Goal: Transaction & Acquisition: Download file/media

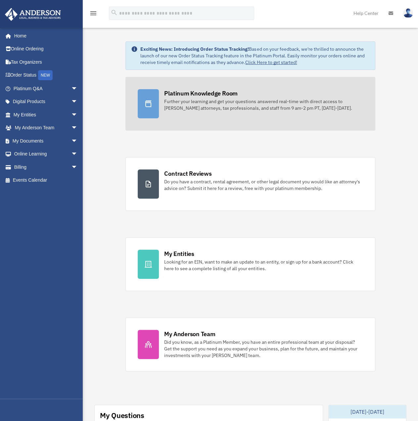
click at [325, 126] on link "Platinum Knowledge Room Further your learning and get your questions answered r…" at bounding box center [251, 104] width 250 height 54
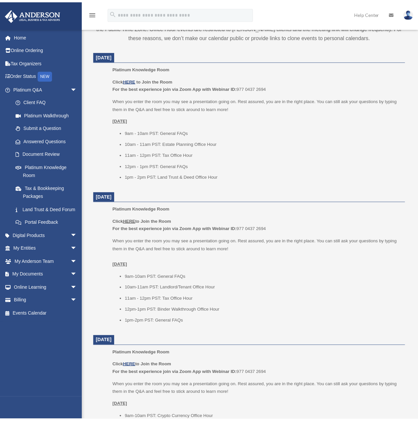
scroll to position [265, 0]
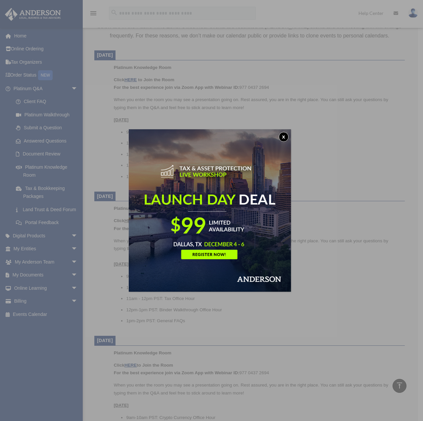
click at [286, 133] on button "x" at bounding box center [284, 137] width 10 height 10
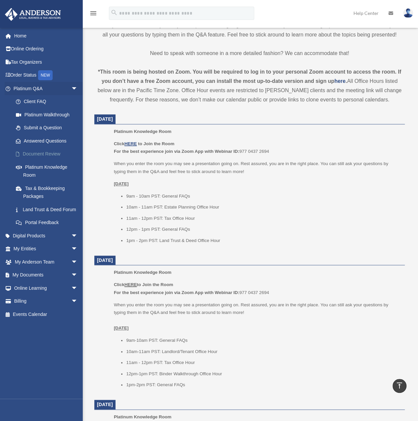
scroll to position [199, 0]
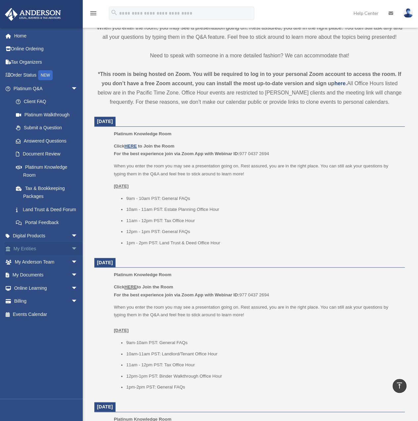
click at [49, 255] on link "My Entities arrow_drop_down" at bounding box center [46, 248] width 83 height 13
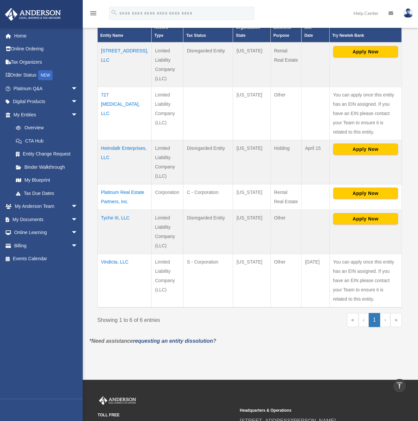
scroll to position [177, 0]
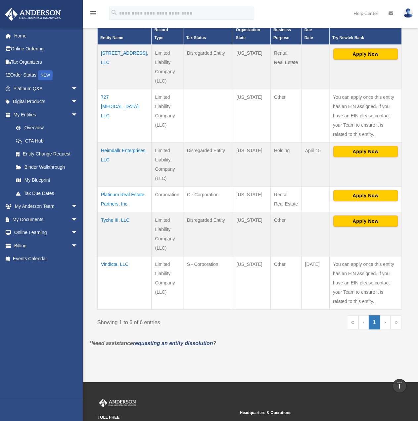
drag, startPoint x: 113, startPoint y: 264, endPoint x: 111, endPoint y: 301, distance: 37.2
click at [111, 301] on td "Vindicta, LLC" at bounding box center [125, 283] width 54 height 54
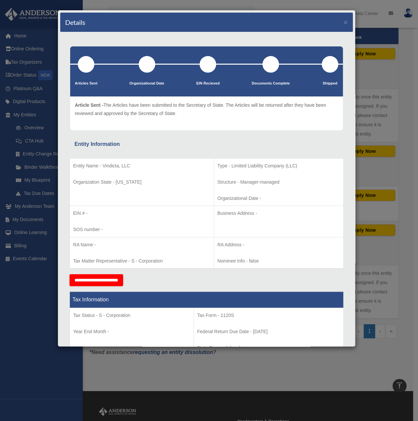
click at [134, 363] on div "Details × Articles Sent Organizational Date" at bounding box center [209, 210] width 418 height 421
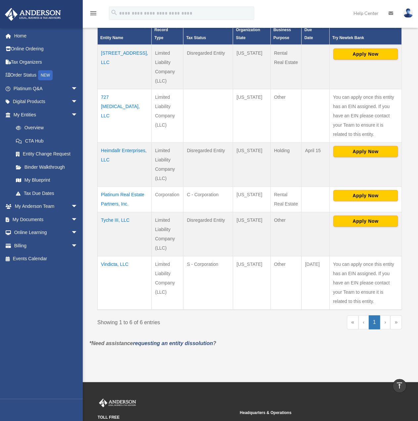
click at [125, 263] on td "Vindicta, LLC" at bounding box center [125, 283] width 54 height 54
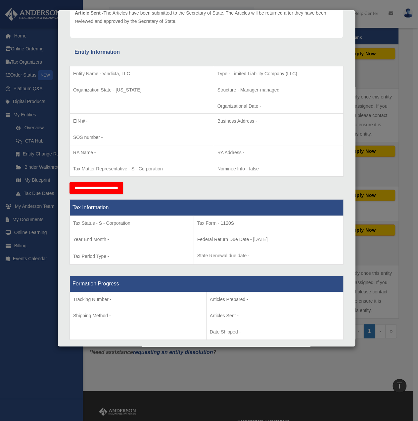
scroll to position [0, 0]
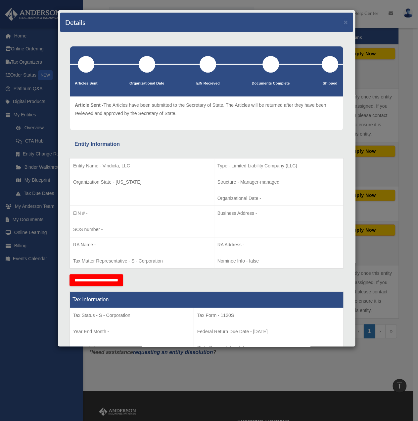
click at [397, 120] on div "Details × Articles Sent Organizational Date" at bounding box center [209, 210] width 418 height 421
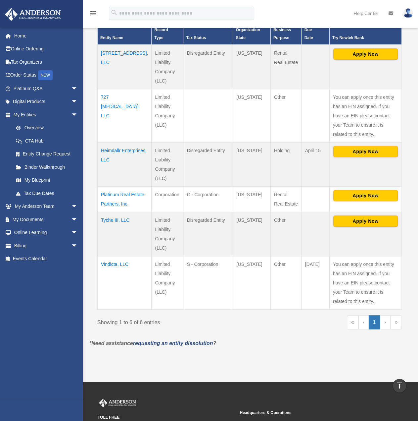
click at [121, 219] on td "Tyche III, LLC" at bounding box center [125, 234] width 54 height 44
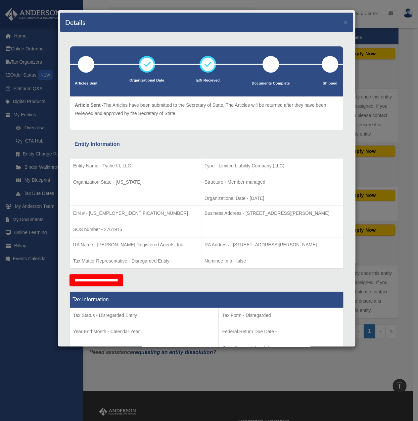
drag, startPoint x: 342, startPoint y: 152, endPoint x: 358, endPoint y: 150, distance: 16.6
click at [378, 148] on div "Details × Articles Sent Organizational Date" at bounding box center [209, 210] width 418 height 421
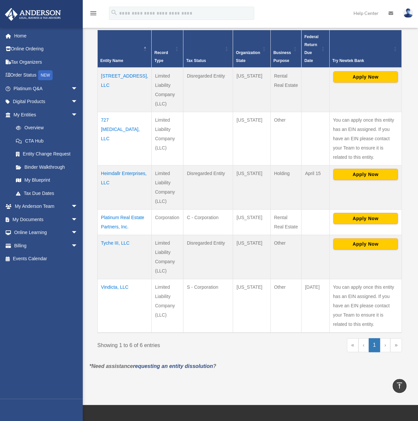
scroll to position [143, 0]
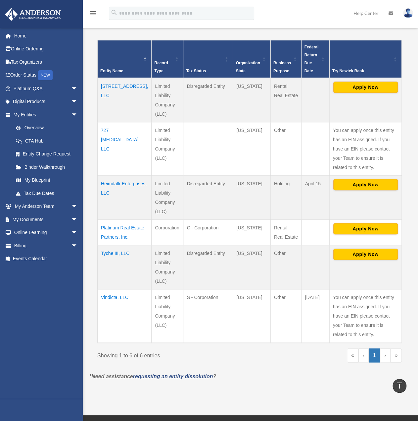
click at [109, 230] on td "Platinum Real Estate Partners, Inc." at bounding box center [125, 232] width 54 height 26
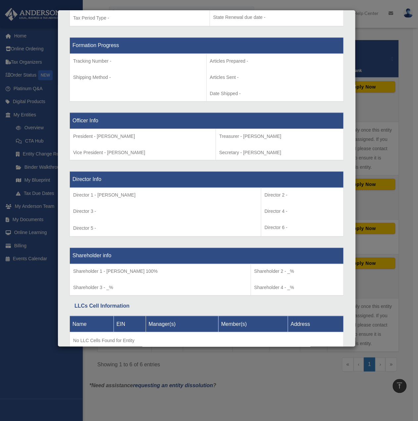
scroll to position [355, 0]
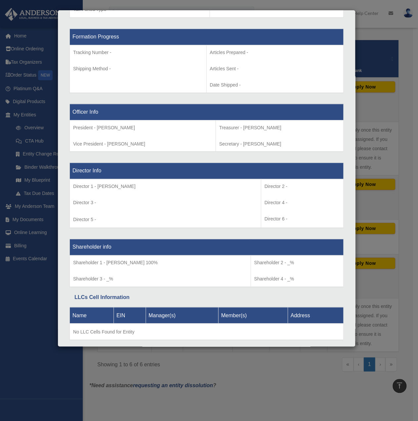
click at [372, 200] on div "Details × Articles Sent Organizational Date" at bounding box center [209, 210] width 418 height 421
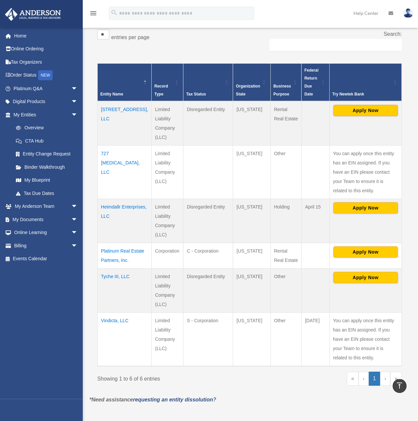
scroll to position [110, 0]
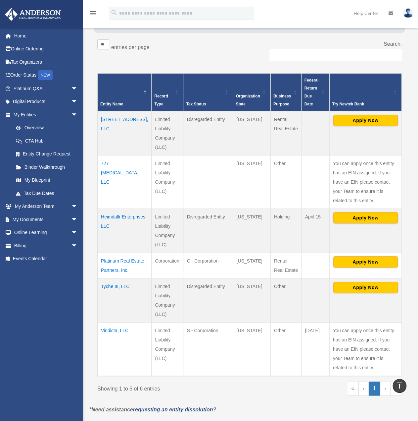
click at [111, 215] on td "Heimdallr Enterprises, LLC" at bounding box center [125, 230] width 54 height 44
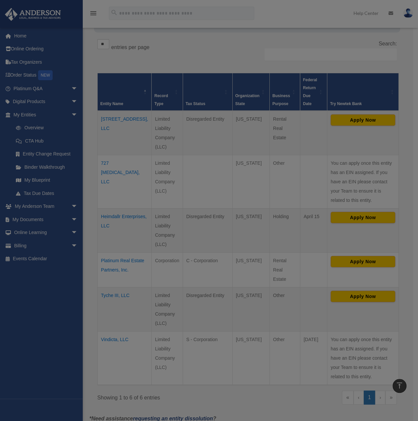
scroll to position [0, 0]
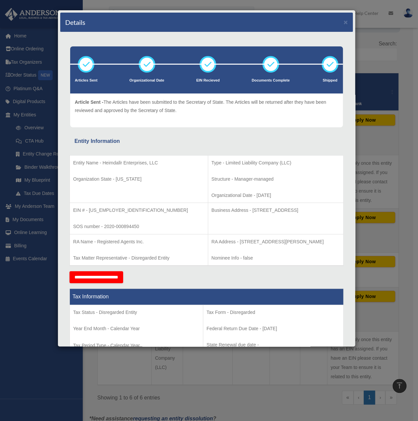
click at [38, 171] on div "Details × Articles Sent Organizational Date" at bounding box center [209, 210] width 418 height 421
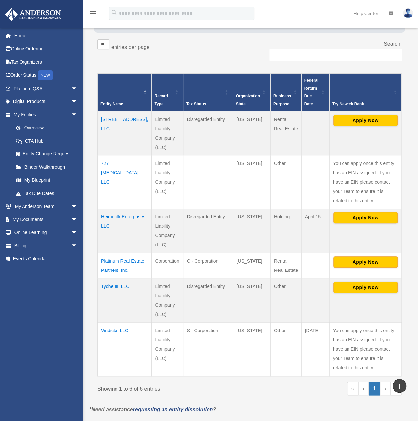
click at [112, 113] on td "4115 North Florissant, LLC" at bounding box center [125, 133] width 54 height 44
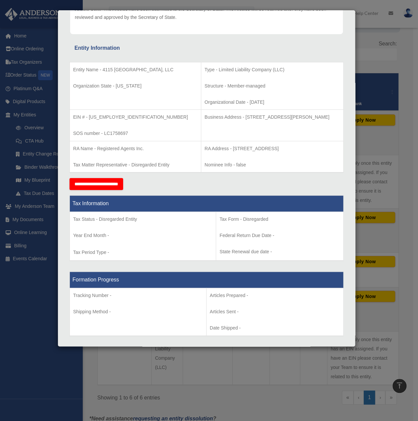
scroll to position [16, 0]
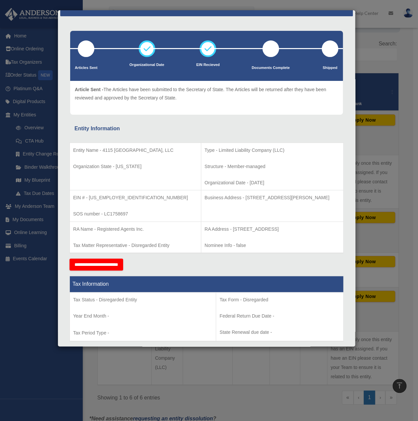
click at [386, 179] on div "Details × Articles Sent Organizational Date" at bounding box center [209, 210] width 418 height 421
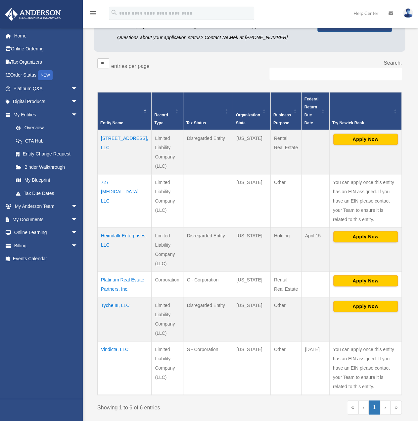
scroll to position [133, 0]
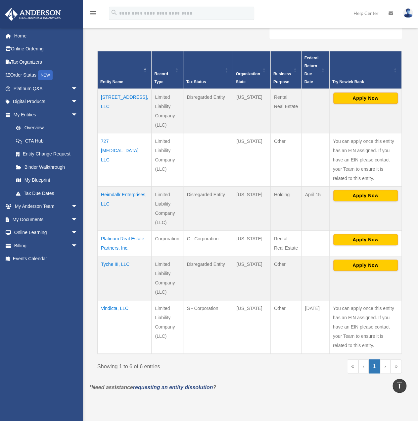
click at [103, 187] on td "Heimdallr Enterprises, LLC" at bounding box center [125, 208] width 54 height 44
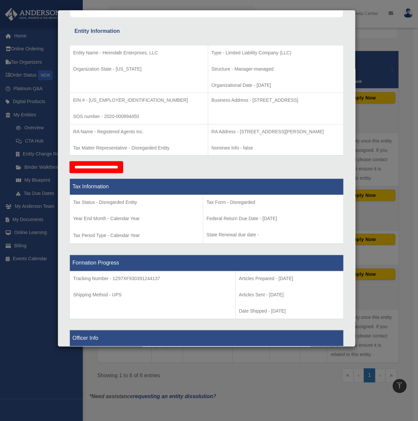
scroll to position [0, 0]
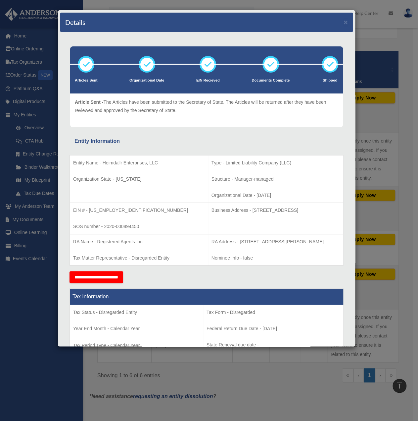
click at [380, 158] on div "Details × Articles Sent Organizational Date" at bounding box center [209, 210] width 418 height 421
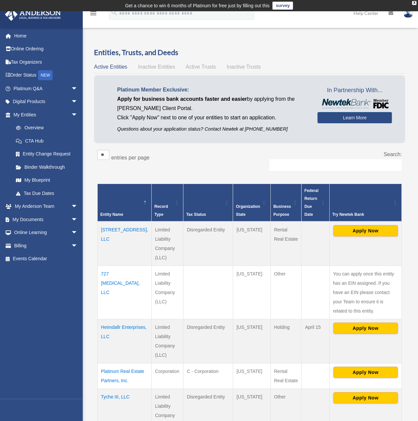
click at [175, 72] on div "Entities, Trusts, and Deeds Active Entities Inactive Entities Active Trusts Ina…" at bounding box center [249, 281] width 311 height 468
click at [173, 71] on div "Active Entities Inactive Entities Active Trusts Inactive Trusts" at bounding box center [249, 66] width 311 height 9
click at [167, 68] on span "Inactive Entities" at bounding box center [156, 67] width 37 height 6
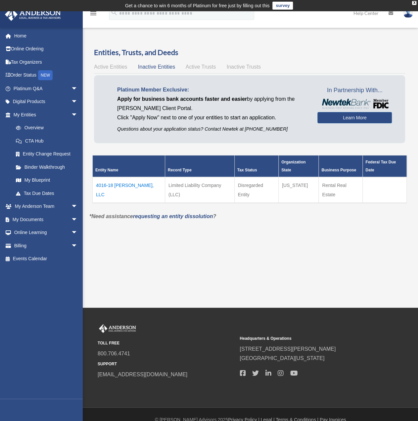
click at [184, 65] on div "Active Entities Inactive Entities Active Trusts Inactive Trusts" at bounding box center [249, 66] width 311 height 9
click at [190, 67] on span "Active Trusts" at bounding box center [201, 67] width 30 height 6
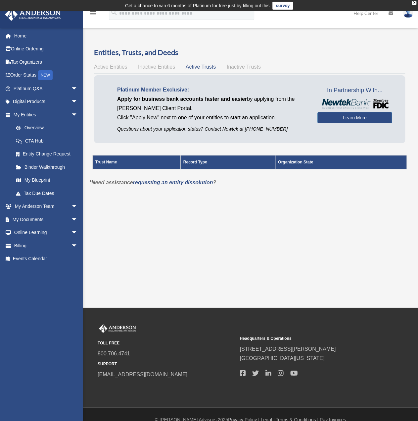
click at [237, 68] on span "Inactive Trusts" at bounding box center [244, 67] width 34 height 6
click at [106, 67] on span "Active Entities" at bounding box center [110, 67] width 33 height 6
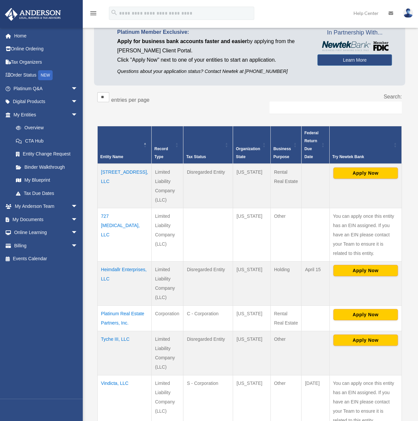
scroll to position [99, 0]
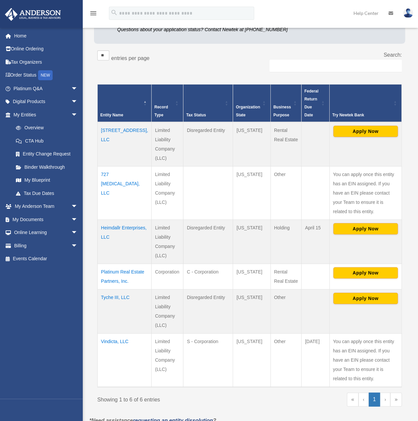
click at [110, 225] on td "Heimdallr Enterprises, LLC" at bounding box center [125, 241] width 54 height 44
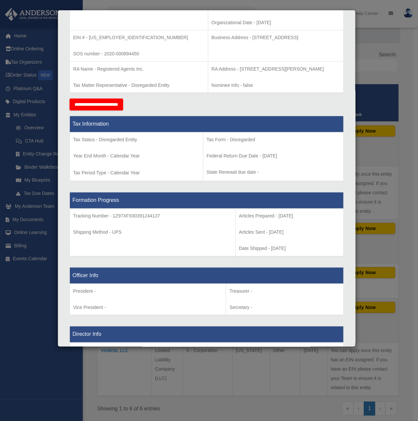
scroll to position [71, 0]
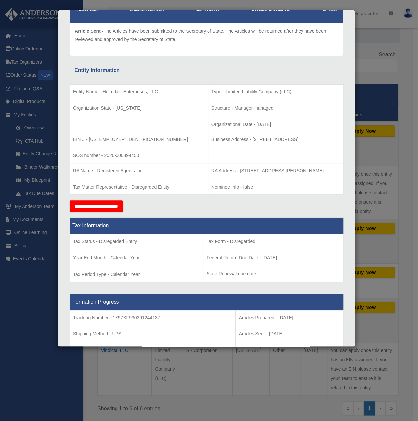
click at [105, 179] on td "RA Name - Registered Agents Inc. Tax Matter Representative - Disregarded Entity" at bounding box center [139, 178] width 138 height 31
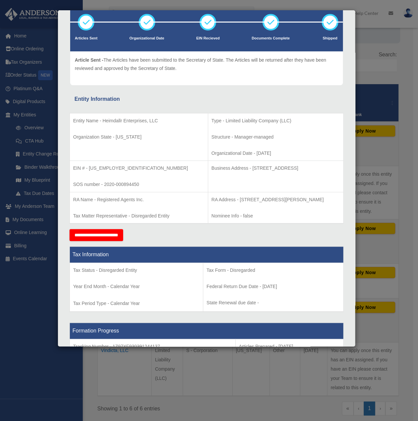
scroll to position [0, 0]
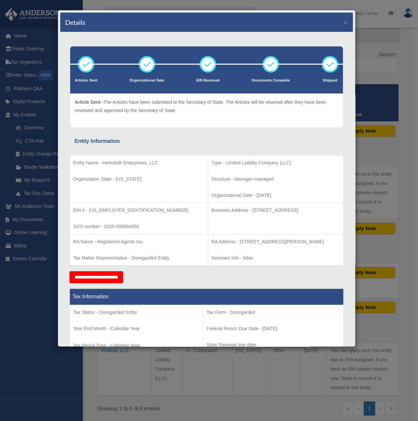
click at [381, 123] on div "Details × Articles Sent Organizational Date" at bounding box center [209, 210] width 418 height 421
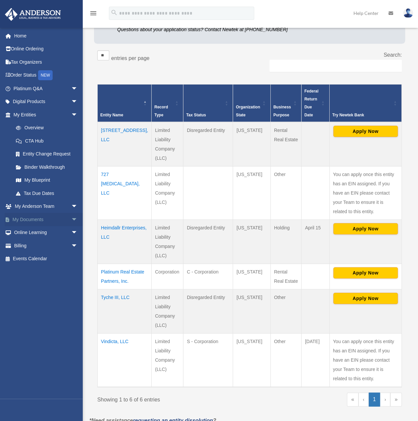
click at [58, 222] on link "My Documents arrow_drop_down" at bounding box center [46, 219] width 83 height 13
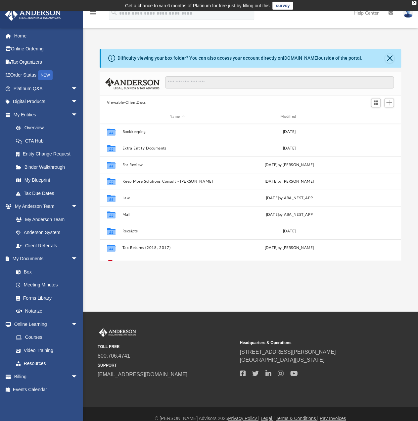
scroll to position [145, 297]
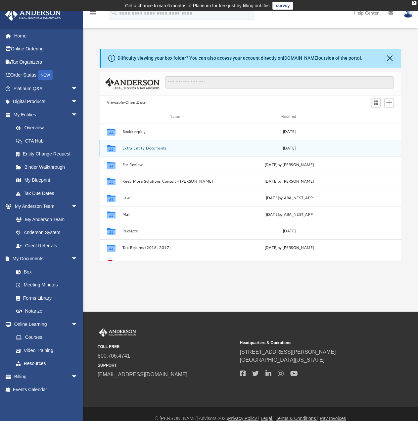
click at [175, 150] on div "Collaborated Folder Extra Entity Documents [DATE]" at bounding box center [251, 148] width 302 height 17
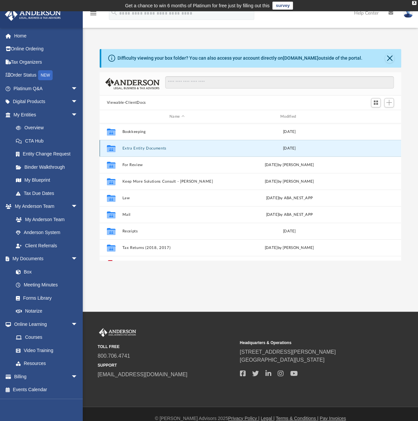
click at [175, 150] on div "Collaborated Folder Extra Entity Documents [DATE]" at bounding box center [251, 148] width 302 height 17
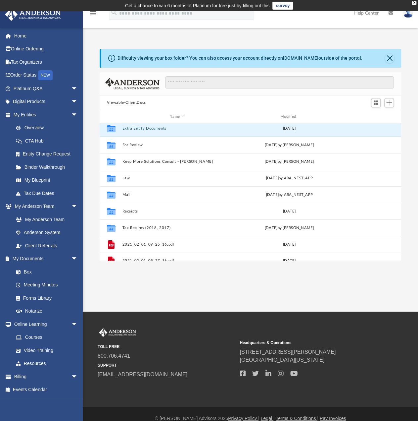
scroll to position [0, 0]
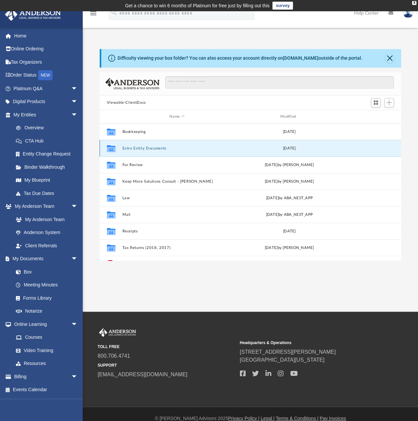
click at [141, 146] on button "Extra Entity Documents" at bounding box center [177, 148] width 110 height 4
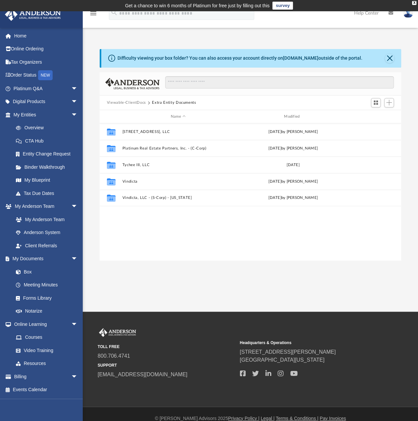
click at [175, 236] on div "Collaborated Folder 4115 North Florissant, LLC Mon Dec 12 2022 by Colin Collabo…" at bounding box center [251, 191] width 302 height 137
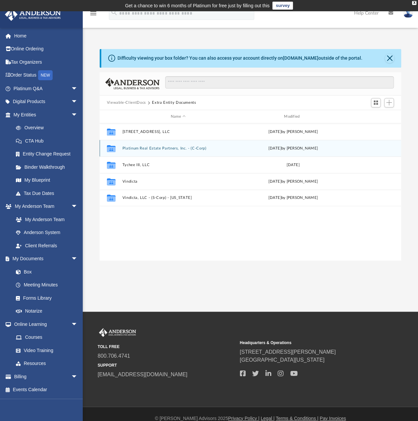
click at [155, 145] on div "Collaborated Folder Platinum Real Estate Partners, Inc. - (C-Corp) Fri Oct 29 2…" at bounding box center [251, 148] width 302 height 17
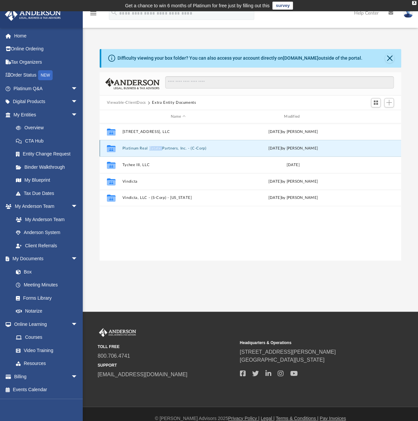
click at [155, 145] on div "Collaborated Folder Platinum Real Estate Partners, Inc. - (C-Corp) Fri Oct 29 2…" at bounding box center [251, 148] width 302 height 17
click at [134, 147] on button "Platinum Real Estate Partners, Inc. - (C-Corp)" at bounding box center [178, 148] width 112 height 4
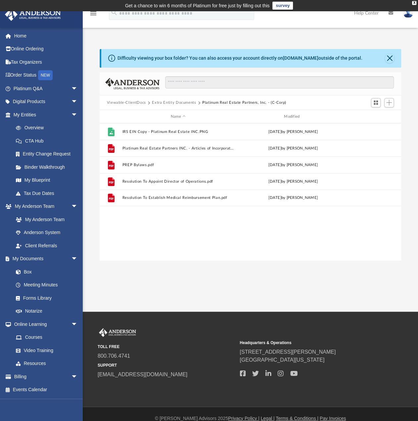
click at [182, 217] on div "File IRS EIN Copy - Platinum Real Estate INC.PNG Fri Oct 29 2021 by Colin File …" at bounding box center [251, 191] width 302 height 137
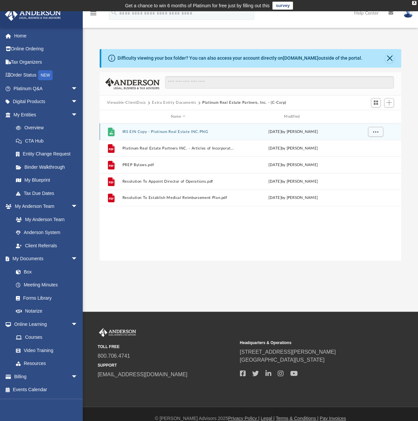
click at [183, 131] on button "IRS EIN Copy - Platinum Real Estate INC.PNG" at bounding box center [178, 132] width 112 height 4
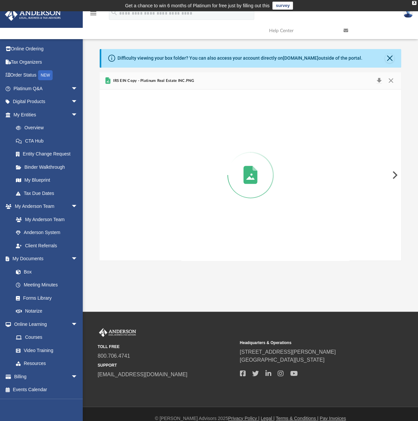
click at [183, 131] on div "Preview" at bounding box center [251, 174] width 302 height 171
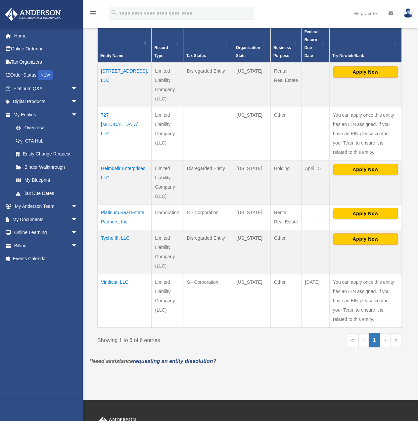
scroll to position [166, 0]
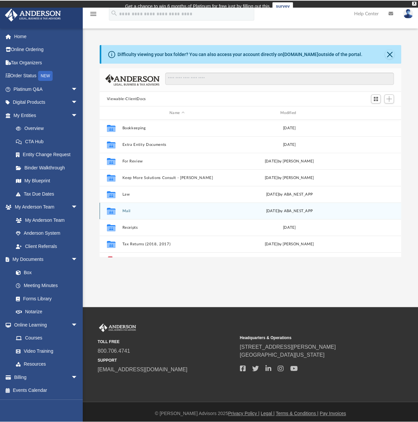
scroll to position [145, 297]
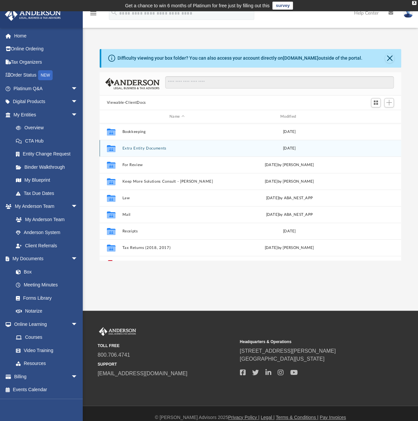
click at [154, 149] on button "Extra Entity Documents" at bounding box center [177, 148] width 110 height 4
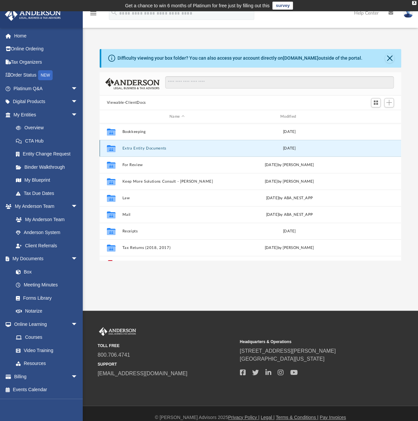
click at [154, 149] on button "Extra Entity Documents" at bounding box center [177, 148] width 110 height 4
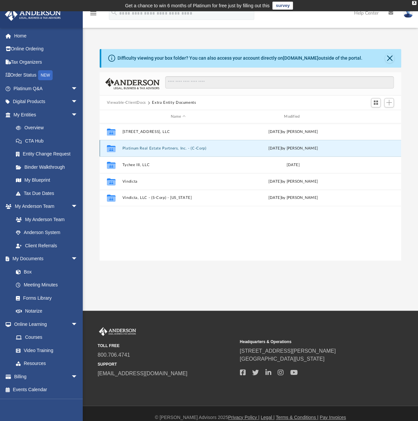
click at [159, 147] on button "Platinum Real Estate Partners, Inc. - (C-Corp)" at bounding box center [178, 148] width 112 height 4
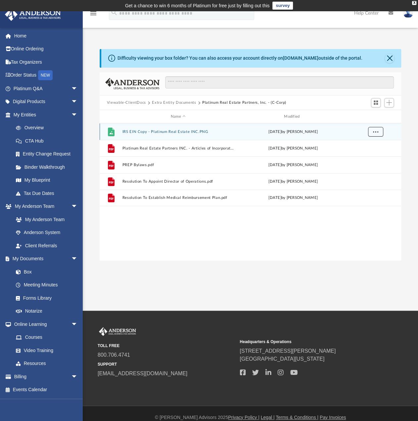
click at [377, 130] on span "More options" at bounding box center [375, 132] width 5 height 4
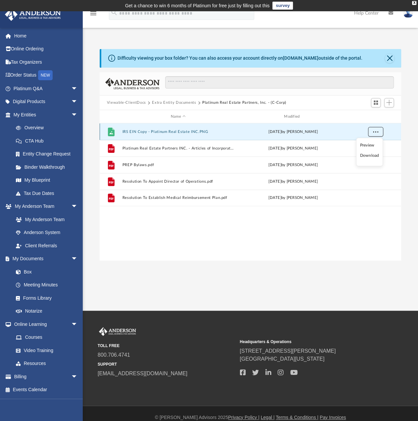
click at [377, 130] on span "More options" at bounding box center [375, 132] width 5 height 4
click at [186, 101] on button "Extra Entity Documents" at bounding box center [174, 103] width 44 height 6
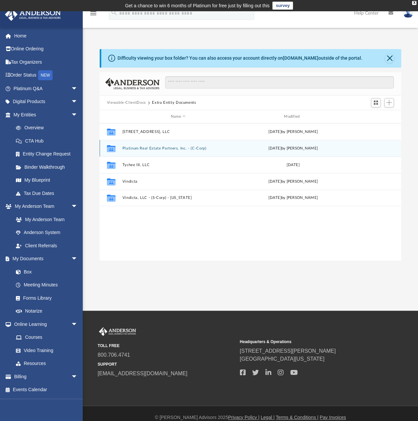
click at [370, 148] on div "Collaborated Folder Platinum Real Estate Partners, Inc. - (C-Corp) [DATE] by [P…" at bounding box center [251, 148] width 302 height 17
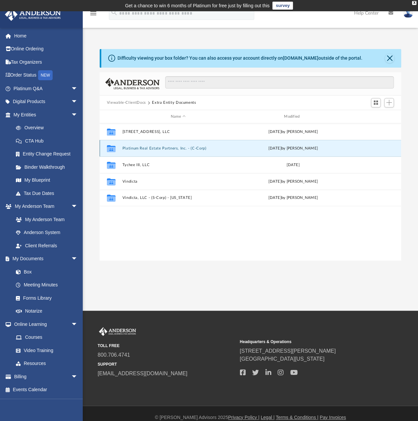
drag, startPoint x: 333, startPoint y: 151, endPoint x: 337, endPoint y: 149, distance: 4.2
click at [337, 149] on div "[DATE] by [PERSON_NAME]" at bounding box center [293, 148] width 112 height 6
click at [235, 147] on div "Collaborated Folder Platinum Real Estate Partners, Inc. - (C-Corp) [DATE] by [P…" at bounding box center [251, 148] width 302 height 17
click at [179, 148] on button "Platinum Real Estate Partners, Inc. - (C-Corp)" at bounding box center [178, 148] width 112 height 4
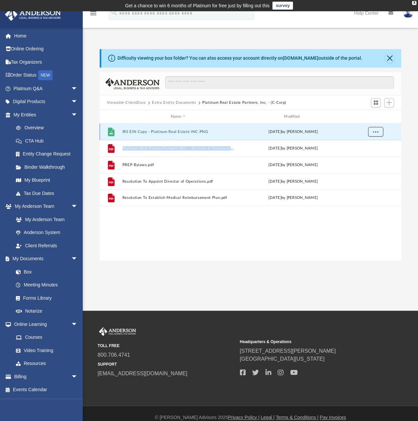
click at [372, 131] on button "More options" at bounding box center [375, 132] width 15 height 10
click at [366, 155] on li "Download" at bounding box center [369, 155] width 19 height 7
click at [378, 135] on button "More options" at bounding box center [375, 132] width 15 height 10
click at [392, 131] on div "grid" at bounding box center [375, 131] width 46 height 13
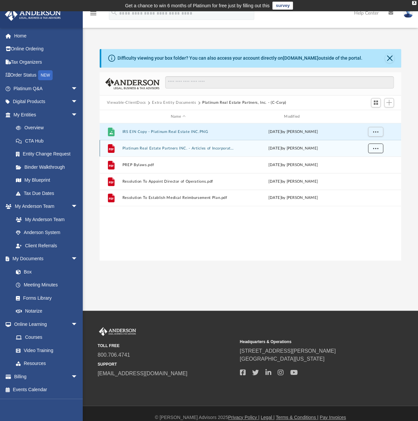
click at [375, 148] on span "More options" at bounding box center [375, 148] width 5 height 4
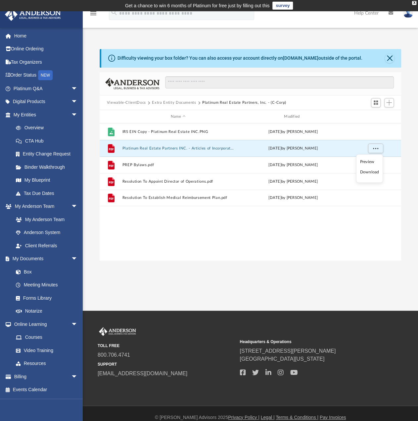
click at [368, 172] on li "Download" at bounding box center [369, 172] width 19 height 7
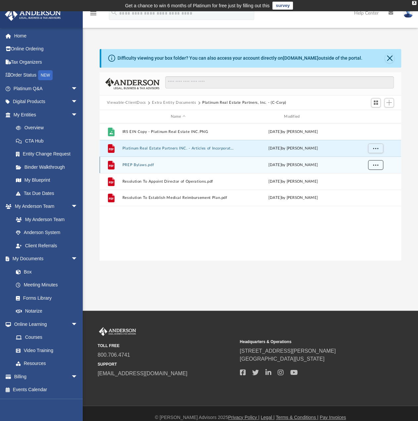
click at [377, 161] on button "More options" at bounding box center [375, 165] width 15 height 10
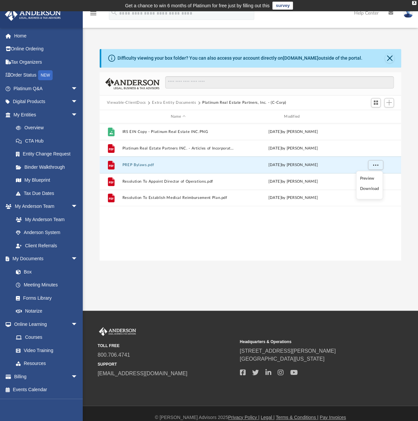
click at [372, 189] on li "Download" at bounding box center [369, 188] width 19 height 7
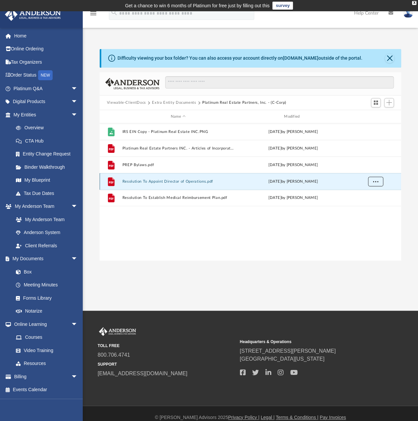
click at [377, 180] on span "More options" at bounding box center [375, 181] width 5 height 4
click at [371, 203] on li "Download" at bounding box center [369, 205] width 19 height 7
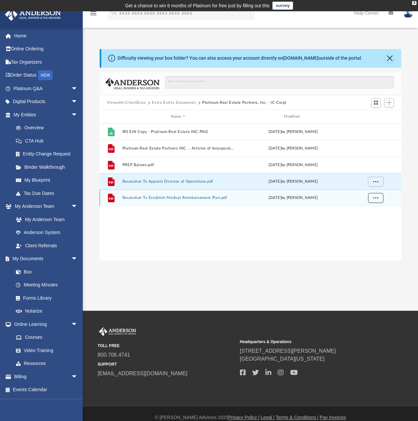
click at [376, 198] on span "More options" at bounding box center [375, 198] width 5 height 4
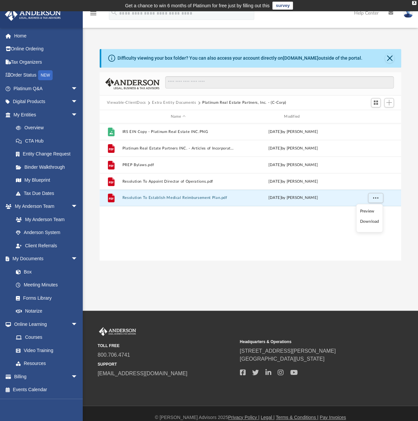
click at [372, 223] on li "Download" at bounding box center [369, 221] width 19 height 7
drag, startPoint x: 257, startPoint y: 257, endPoint x: 255, endPoint y: 247, distance: 10.2
click at [257, 257] on div "File IRS EIN Copy - Platinum Real Estate INC.PNG [DATE] by [PERSON_NAME] File P…" at bounding box center [251, 191] width 302 height 137
